Goal: Transaction & Acquisition: Subscribe to service/newsletter

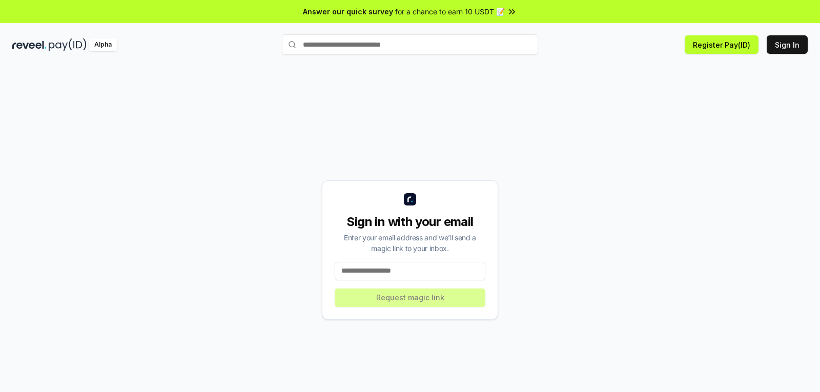
click at [400, 261] on div "Sign in with your email Enter your email address and we’ll send a magic link to…" at bounding box center [410, 249] width 176 height 139
click at [396, 279] on input at bounding box center [410, 271] width 151 height 18
type input "*"
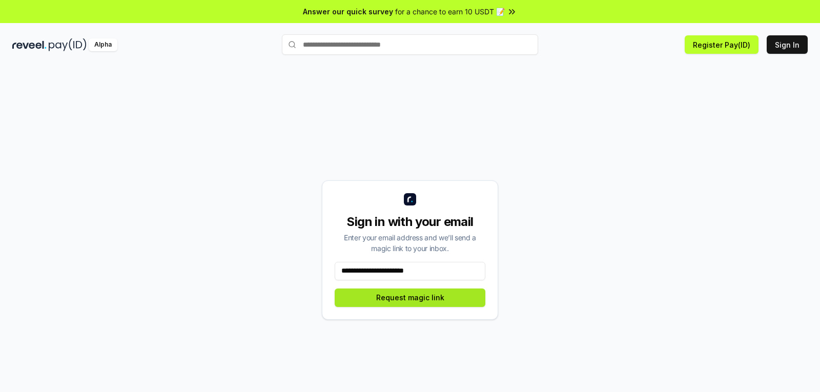
type input "**********"
click at [410, 294] on button "Request magic link" at bounding box center [410, 298] width 151 height 18
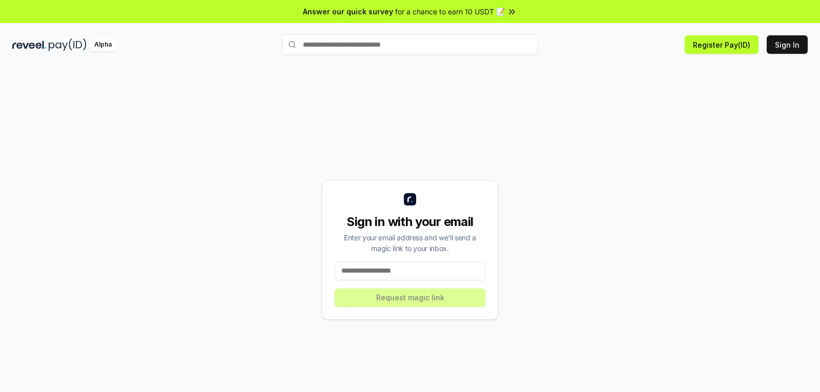
click at [394, 276] on input at bounding box center [410, 271] width 151 height 18
drag, startPoint x: 733, startPoint y: 44, endPoint x: 728, endPoint y: 46, distance: 6.0
click at [733, 44] on button "Register Pay(ID)" at bounding box center [722, 44] width 74 height 18
click at [412, 277] on input at bounding box center [410, 271] width 151 height 18
click at [413, 274] on input at bounding box center [410, 271] width 151 height 18
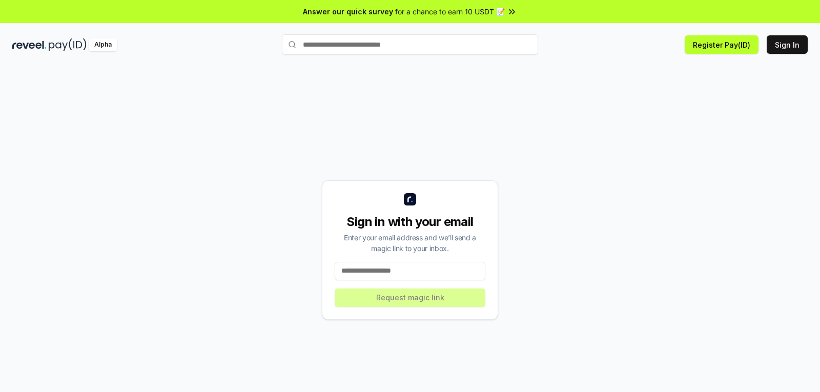
click at [413, 274] on input at bounding box center [410, 271] width 151 height 18
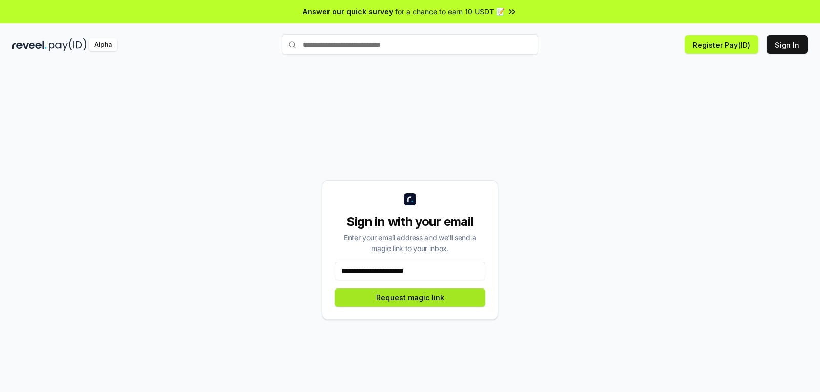
type input "**********"
click at [397, 291] on button "Request magic link" at bounding box center [410, 298] width 151 height 18
